Goal: Navigation & Orientation: Find specific page/section

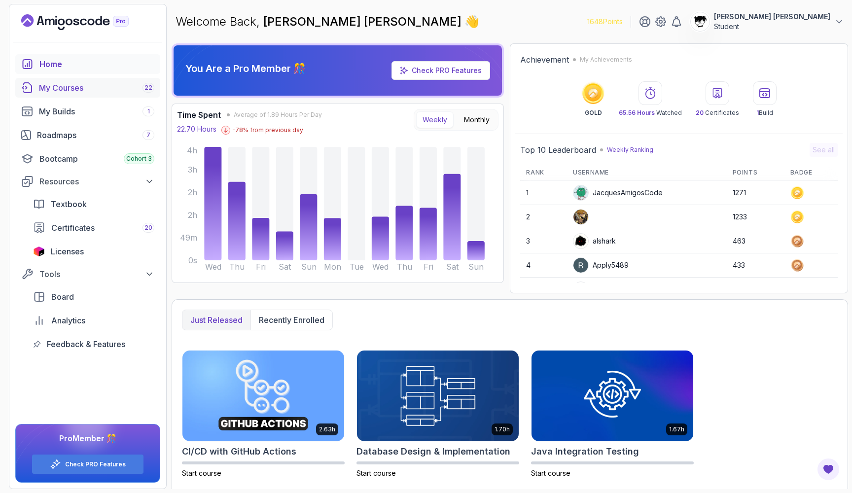
click at [42, 90] on div "My Courses 22" at bounding box center [96, 88] width 115 height 12
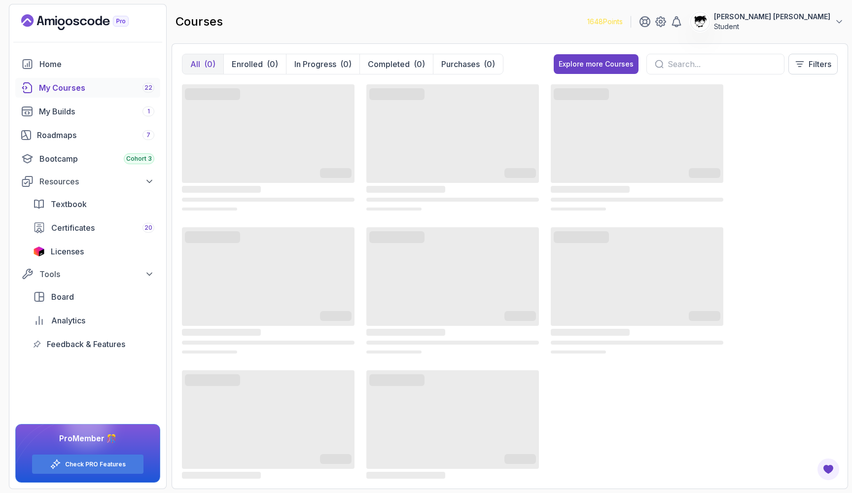
click at [526, 0] on section "1648 Points [PERSON_NAME] [PERSON_NAME] Student Home My Courses 22 My Builds 1 …" at bounding box center [426, 246] width 852 height 493
click at [796, 20] on p "[PERSON_NAME] [PERSON_NAME]" at bounding box center [772, 17] width 116 height 10
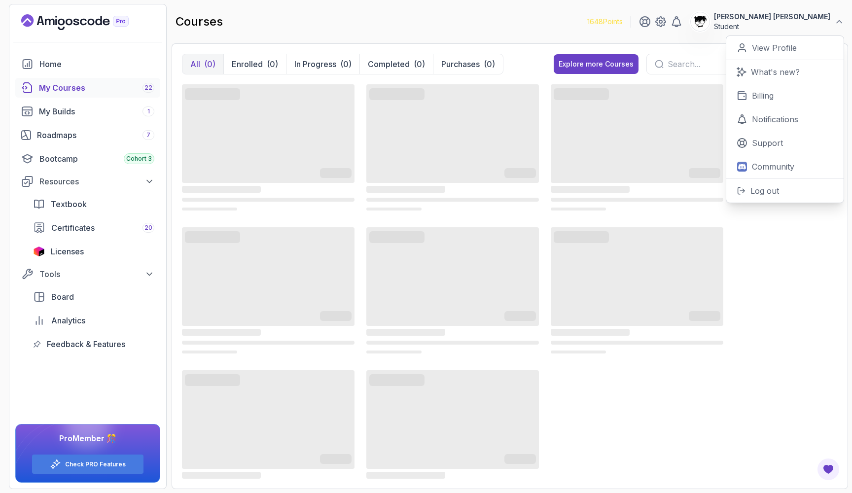
click at [796, 20] on p "[PERSON_NAME] [PERSON_NAME]" at bounding box center [772, 17] width 116 height 10
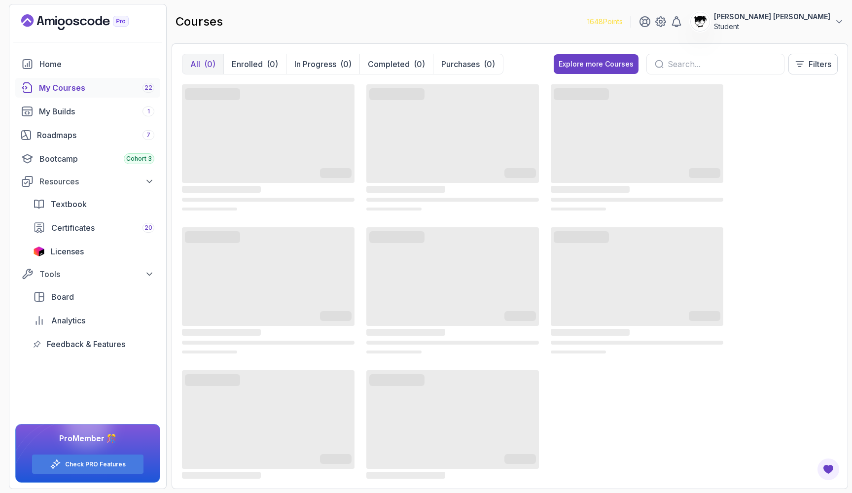
click at [71, 91] on div "My Courses 22" at bounding box center [96, 88] width 115 height 12
click at [69, 111] on div "My Builds 1" at bounding box center [96, 112] width 115 height 12
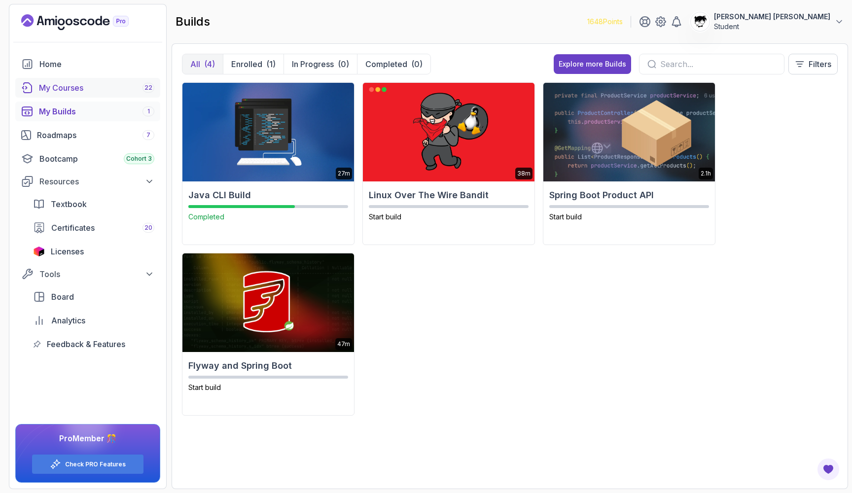
click at [78, 89] on div "My Courses 22" at bounding box center [96, 88] width 115 height 12
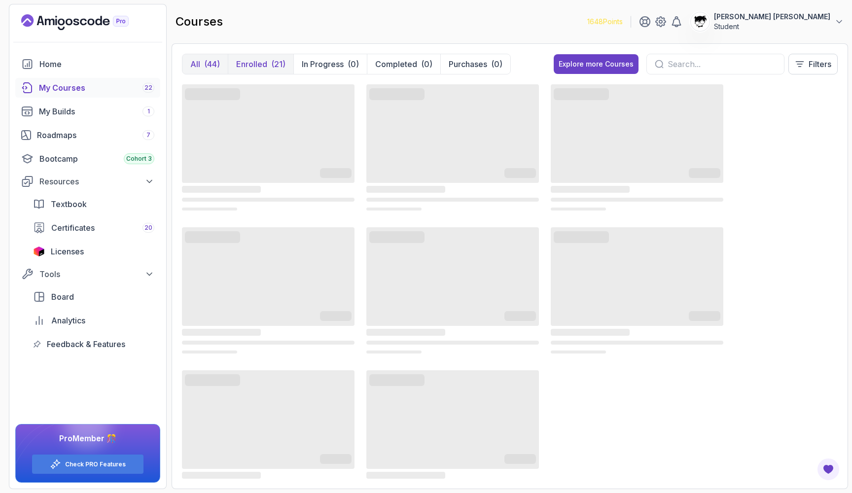
click at [266, 60] on p "Enrolled" at bounding box center [251, 64] width 31 height 12
click at [788, 152] on div "‌ ‌ ‌ ‌ ‌ ‌ ‌ ‌ ‌ ‌ ‌ ‌ ‌ ‌ ‌ ‌ ‌ ‌ ‌ ‌ ‌ ‌ ‌ ‌ ‌ ‌ ‌ ‌ ‌ ‌ ‌ ‌ ‌ ‌ ‌ ‌ ‌ ‌ ‌ ‌…" at bounding box center [510, 290] width 656 height 417
